Goal: Task Accomplishment & Management: Use online tool/utility

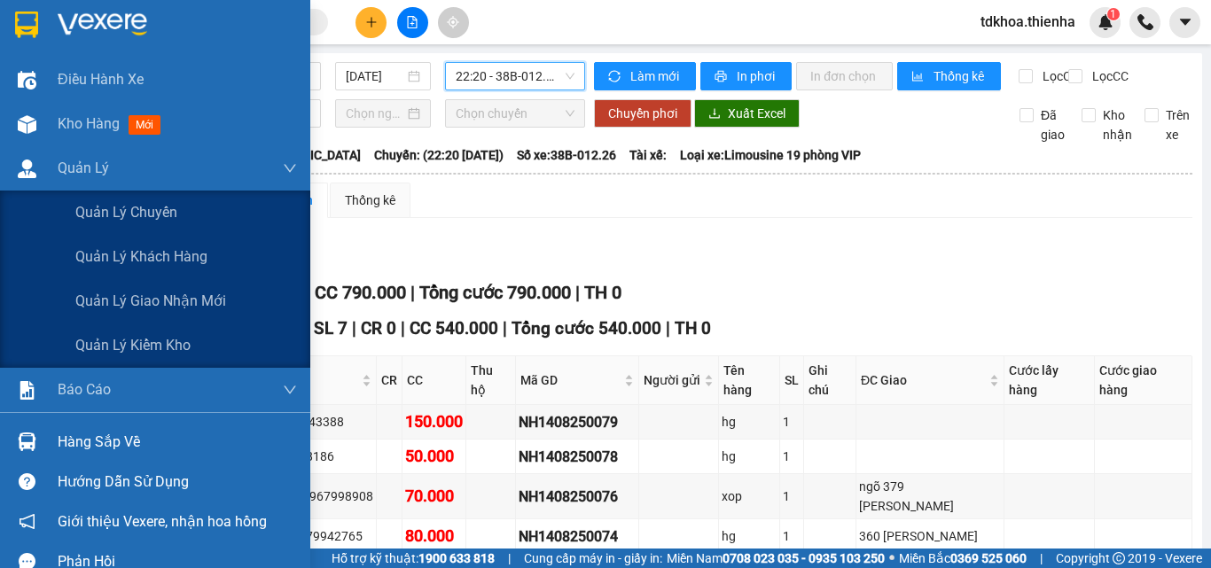
scroll to position [122, 0]
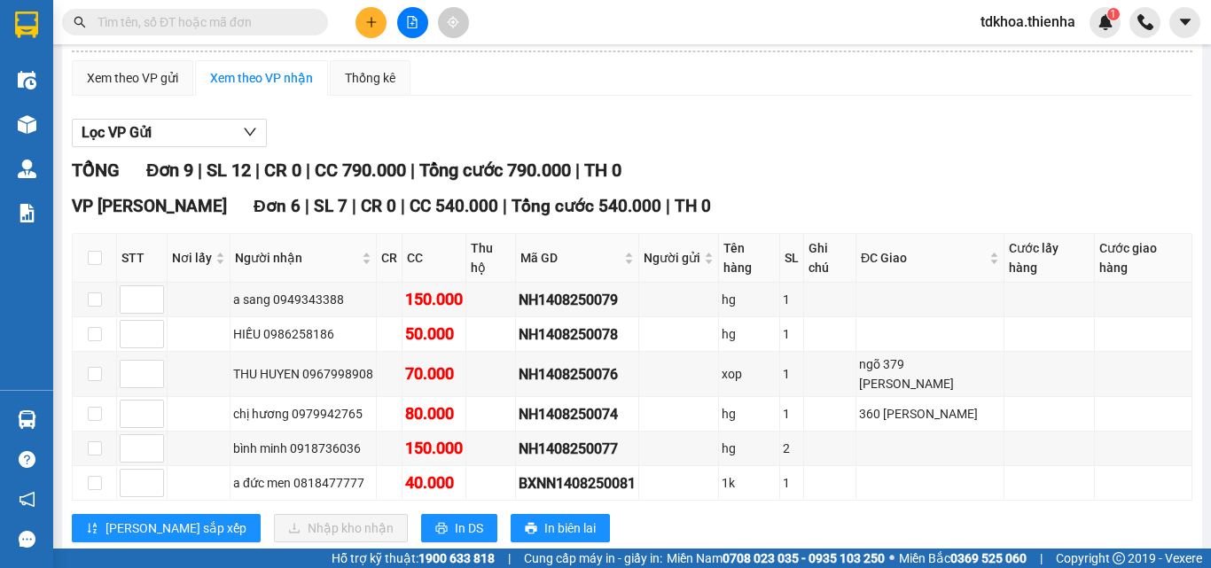
drag, startPoint x: 468, startPoint y: 117, endPoint x: 487, endPoint y: 91, distance: 32.3
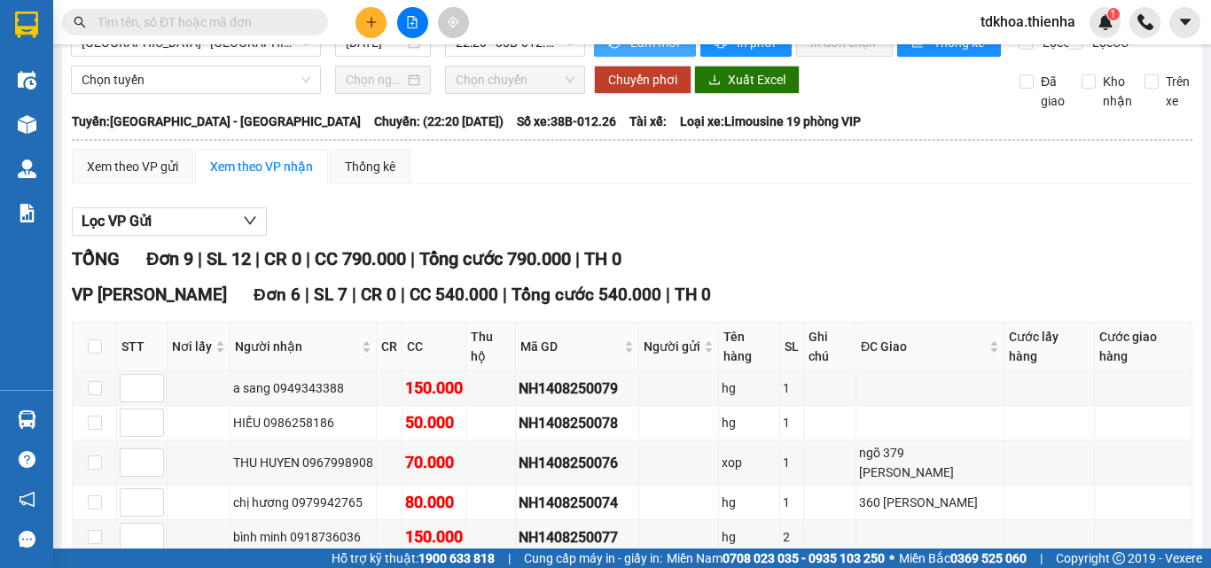
scroll to position [0, 0]
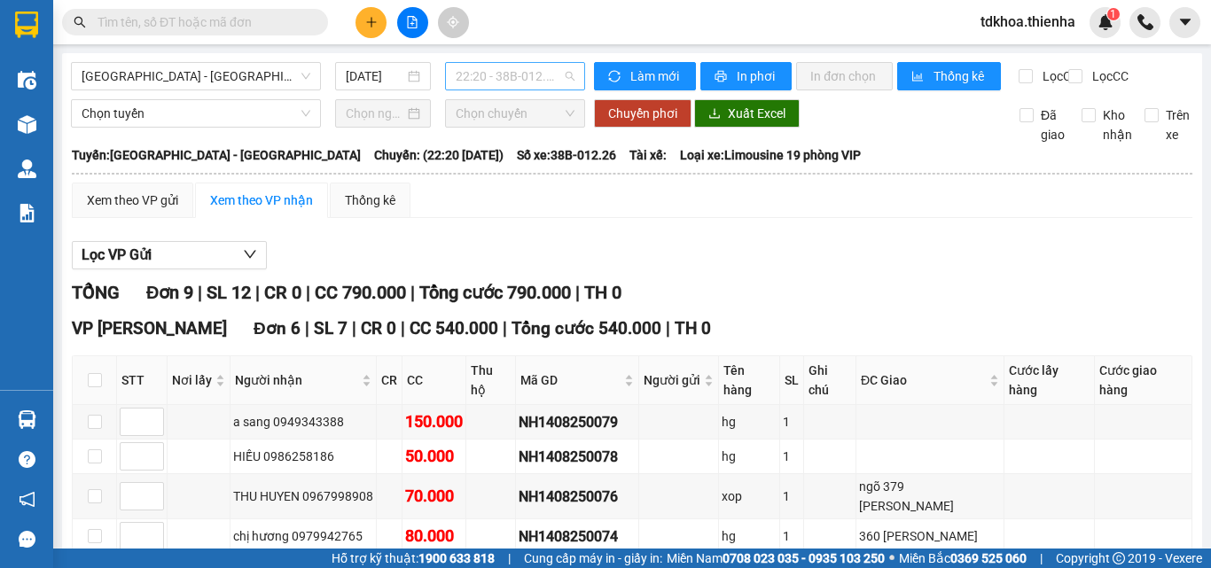
click at [501, 75] on span "22:20 - 38B-012.26" at bounding box center [515, 76] width 119 height 27
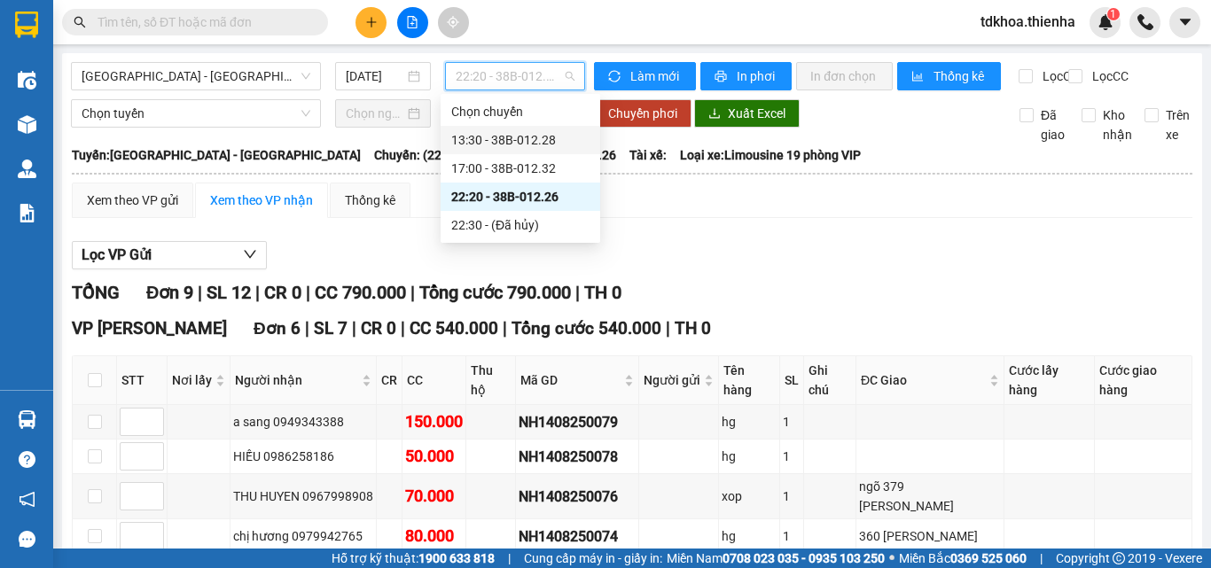
click at [512, 140] on div "13:30 - 38B-012.28" at bounding box center [520, 139] width 138 height 19
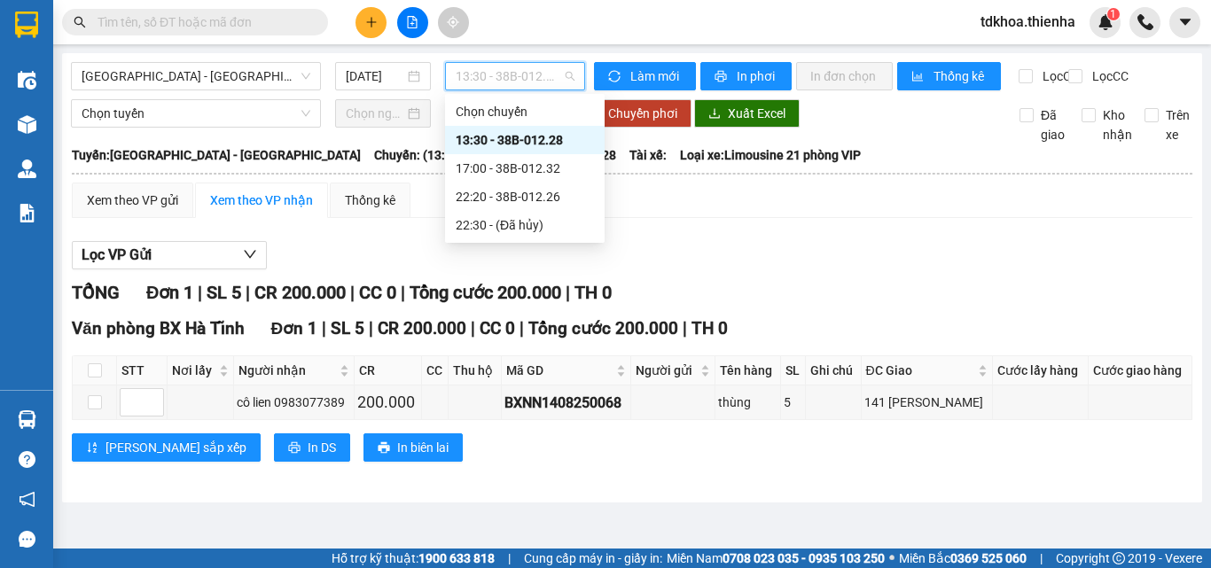
click at [514, 79] on span "13:30 - 38B-012.28" at bounding box center [515, 76] width 119 height 27
click at [525, 198] on div "22:20 - 38B-012.26" at bounding box center [525, 196] width 138 height 19
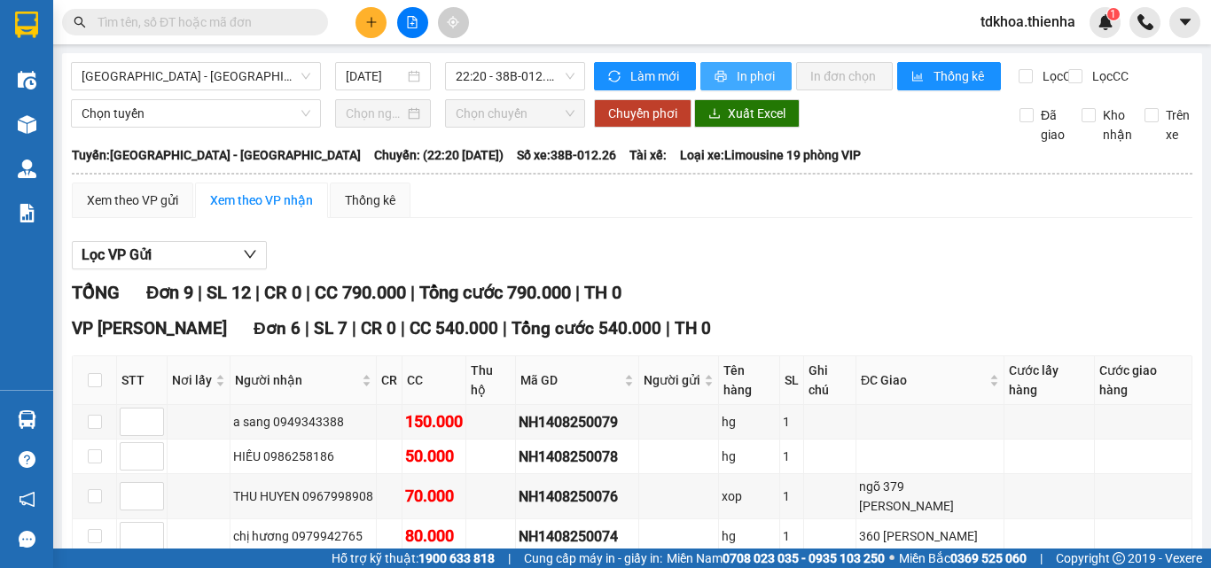
click at [736, 77] on span "In phơi" at bounding box center [756, 75] width 41 height 19
drag, startPoint x: 499, startPoint y: 75, endPoint x: 521, endPoint y: 67, distance: 23.5
click at [508, 71] on span "22:20 - 38B-012.26" at bounding box center [515, 76] width 119 height 27
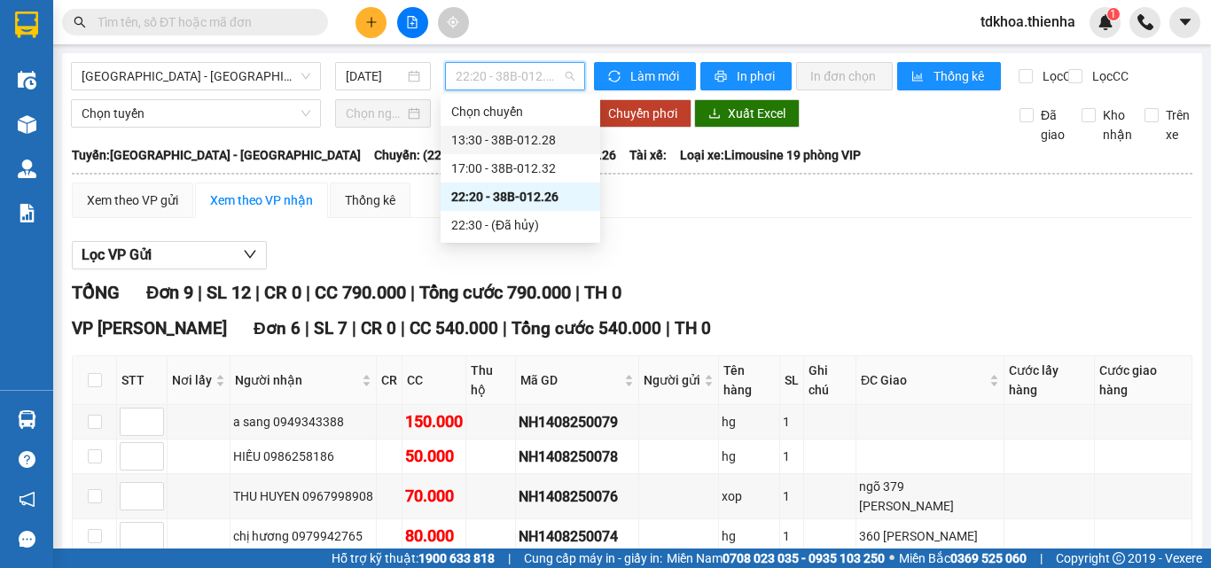
click at [492, 140] on div "13:30 - 38B-012.28" at bounding box center [520, 139] width 138 height 19
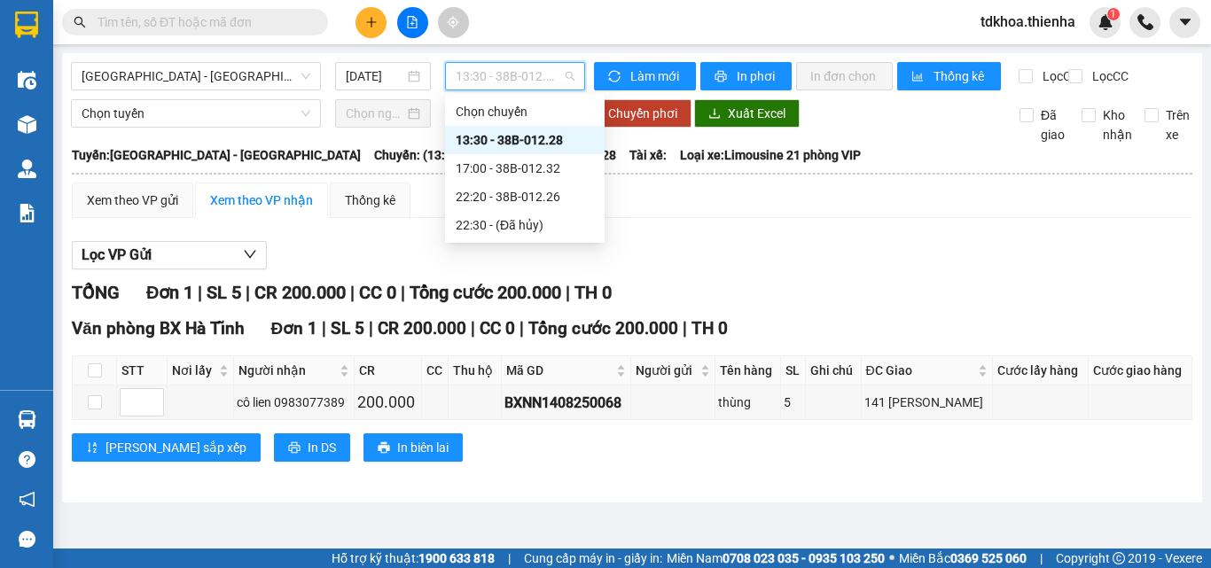
click at [511, 72] on span "13:30 - 38B-012.28" at bounding box center [515, 76] width 119 height 27
click at [491, 175] on div "17:00 - 38B-012.32" at bounding box center [525, 168] width 138 height 19
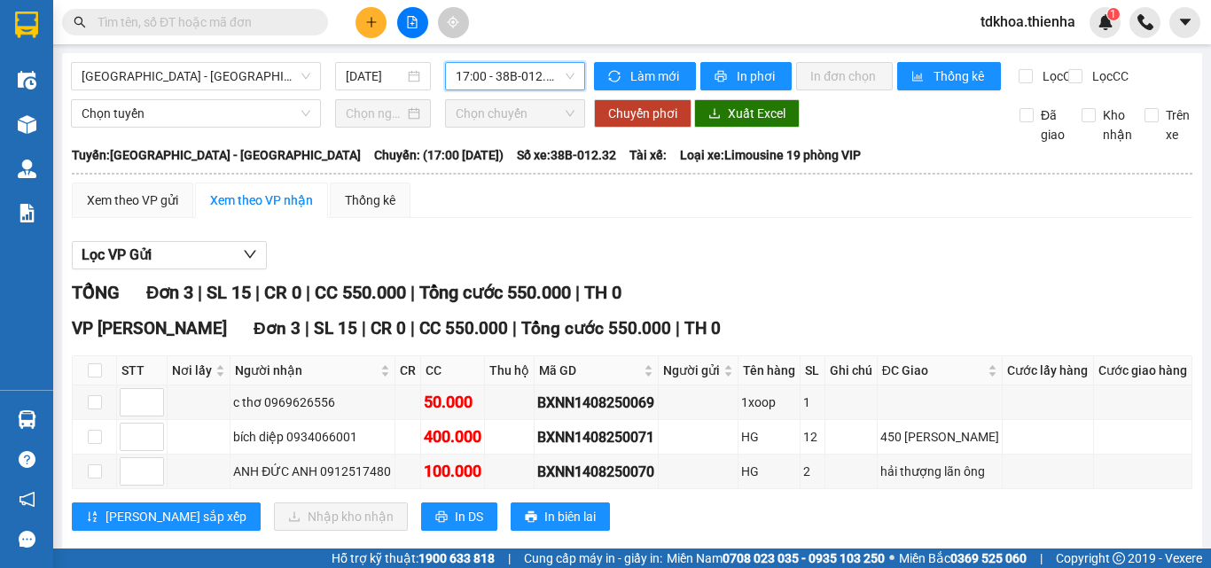
scroll to position [47, 0]
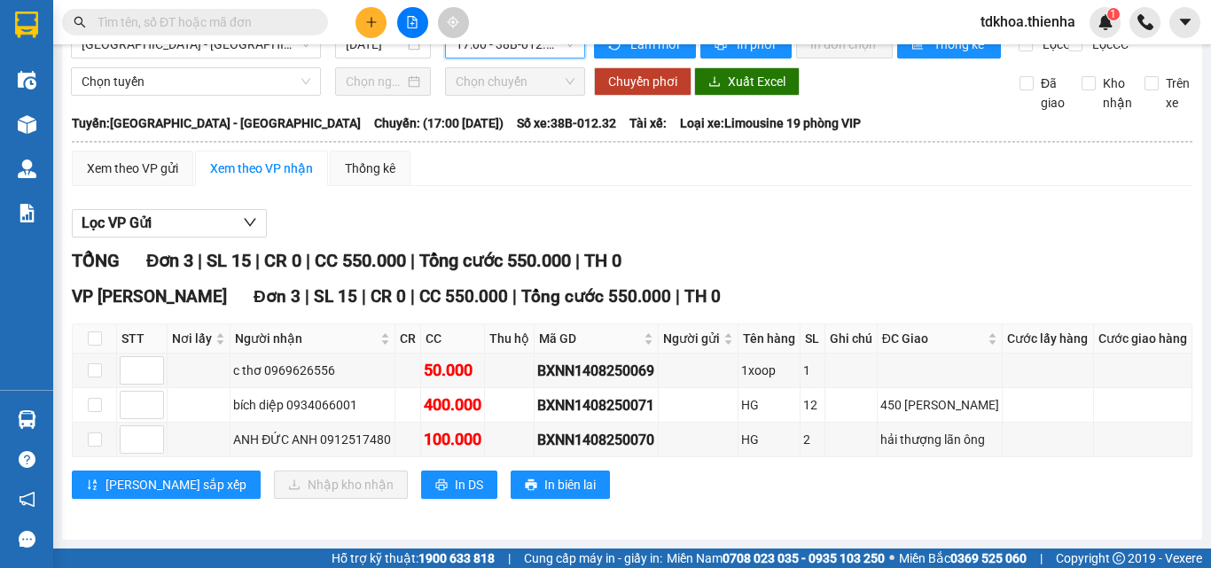
click at [518, 83] on span "Chọn chuyến" at bounding box center [515, 81] width 119 height 27
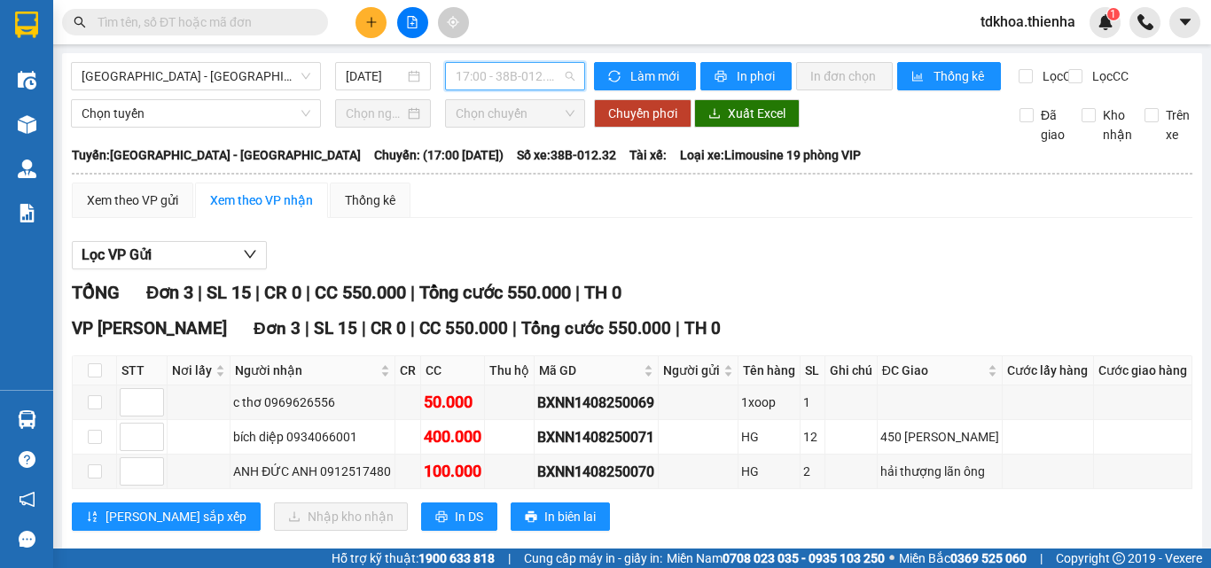
click at [471, 80] on span "17:00 - 38B-012.32" at bounding box center [515, 76] width 119 height 27
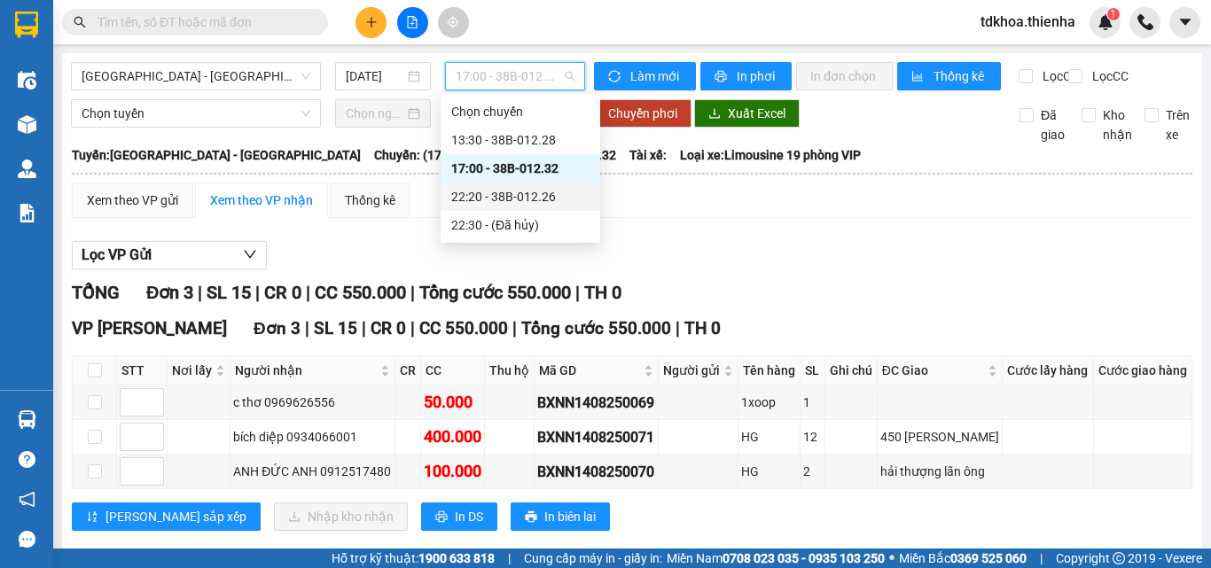
click at [474, 196] on div "22:20 - 38B-012.26" at bounding box center [520, 196] width 138 height 19
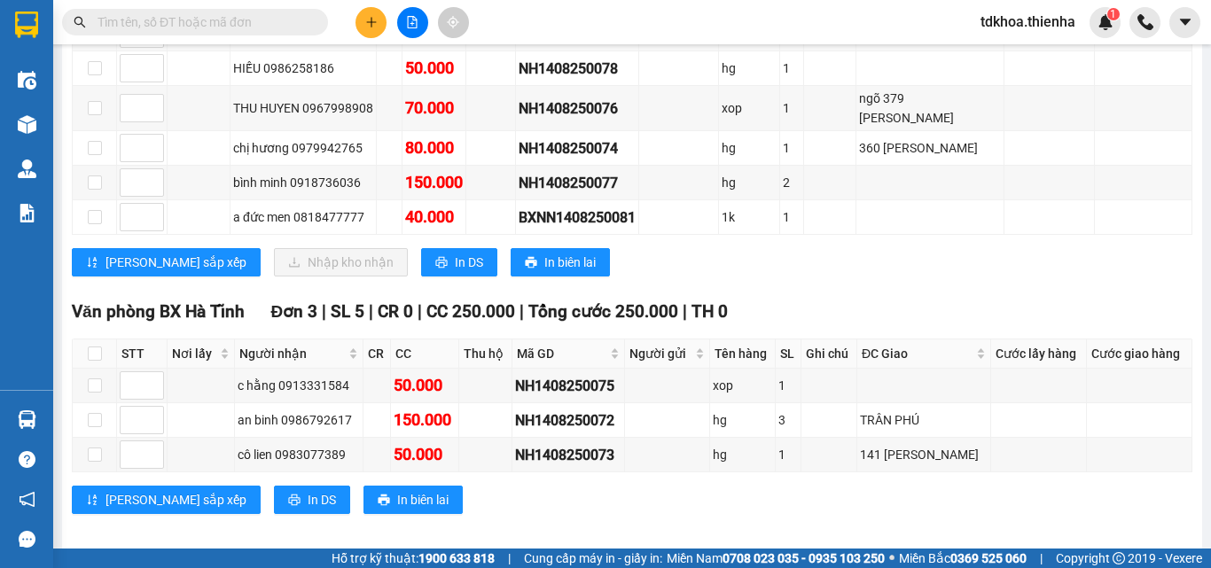
scroll to position [34, 0]
